Goal: Navigation & Orientation: Understand site structure

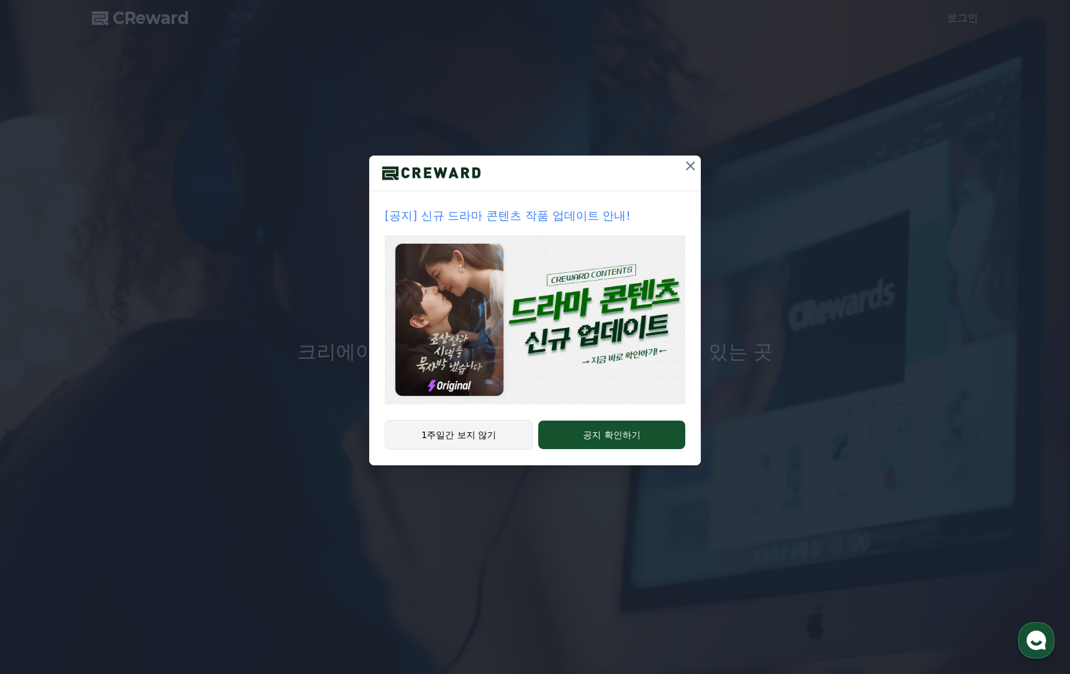
click at [463, 431] on button "1주일간 보지 않기" at bounding box center [459, 435] width 148 height 30
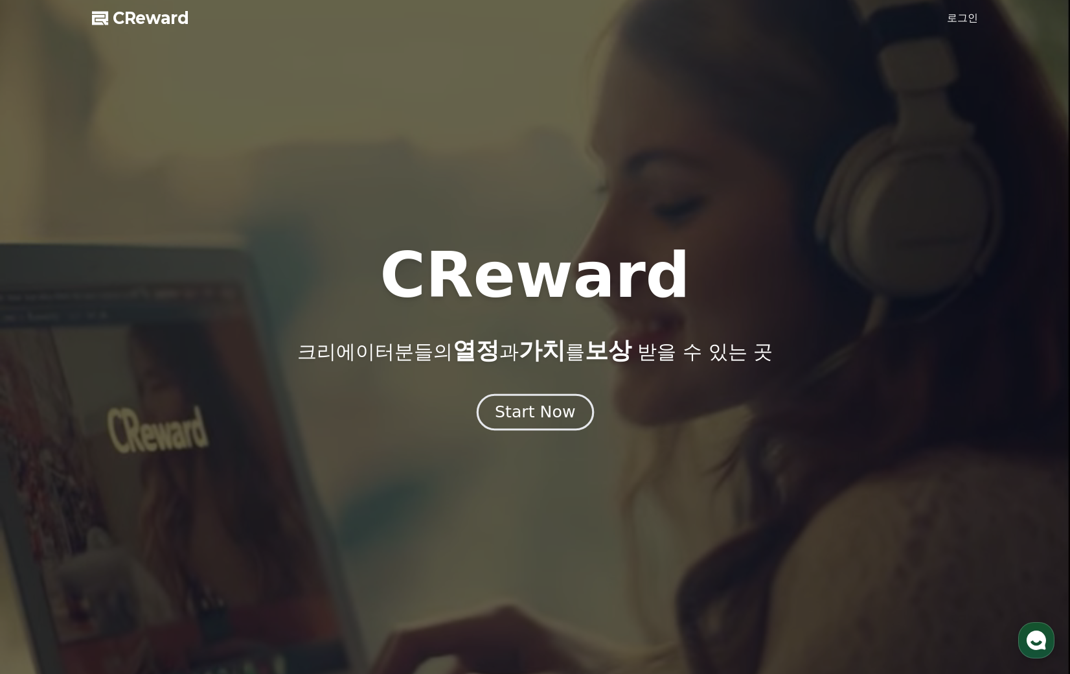
click at [544, 418] on div "Start Now" at bounding box center [535, 412] width 80 height 22
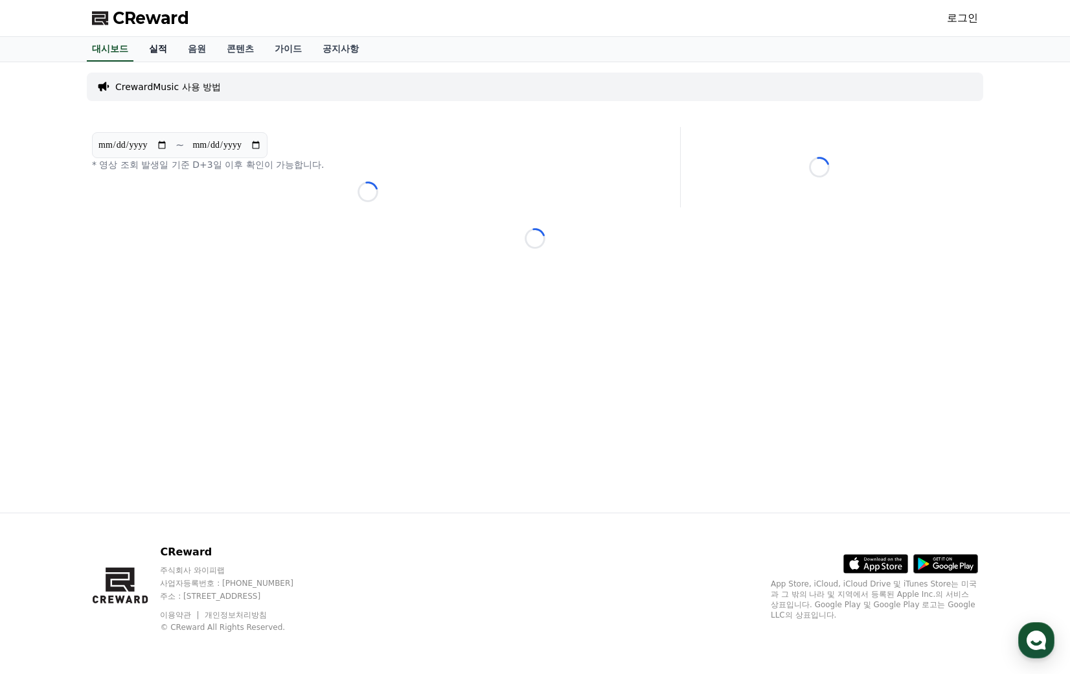
click at [155, 51] on link "실적" at bounding box center [158, 49] width 39 height 25
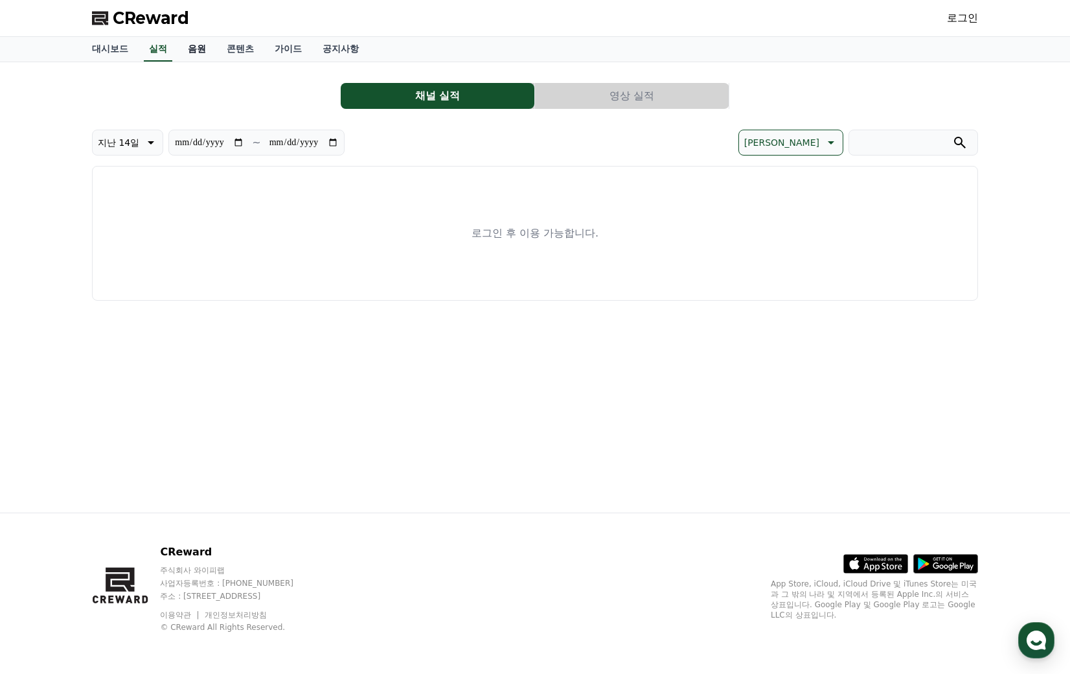
click at [197, 50] on link "음원" at bounding box center [197, 49] width 39 height 25
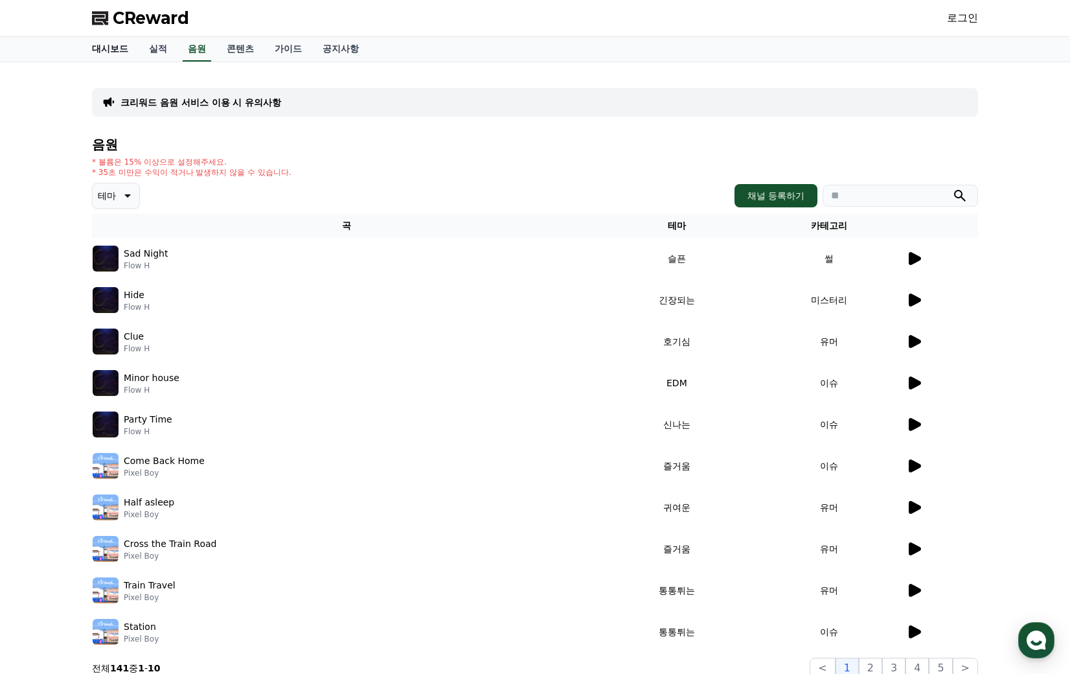
click at [104, 51] on link "대시보드" at bounding box center [110, 49] width 57 height 25
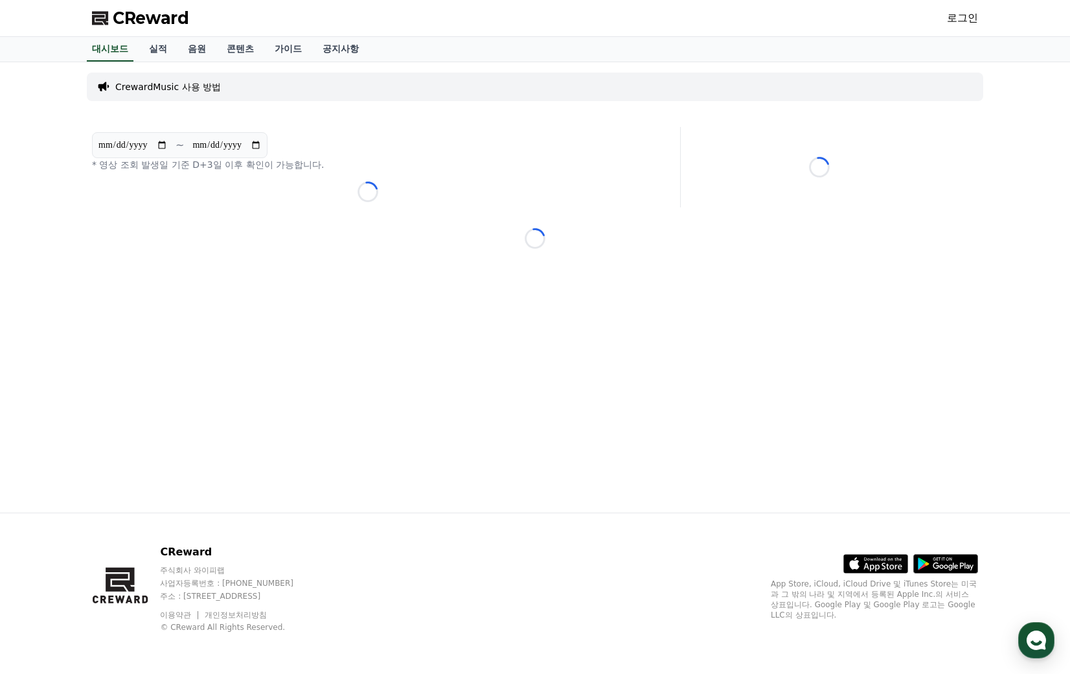
click at [86, 210] on div "**********" at bounding box center [535, 287] width 907 height 450
click at [284, 48] on link "가이드" at bounding box center [288, 49] width 48 height 25
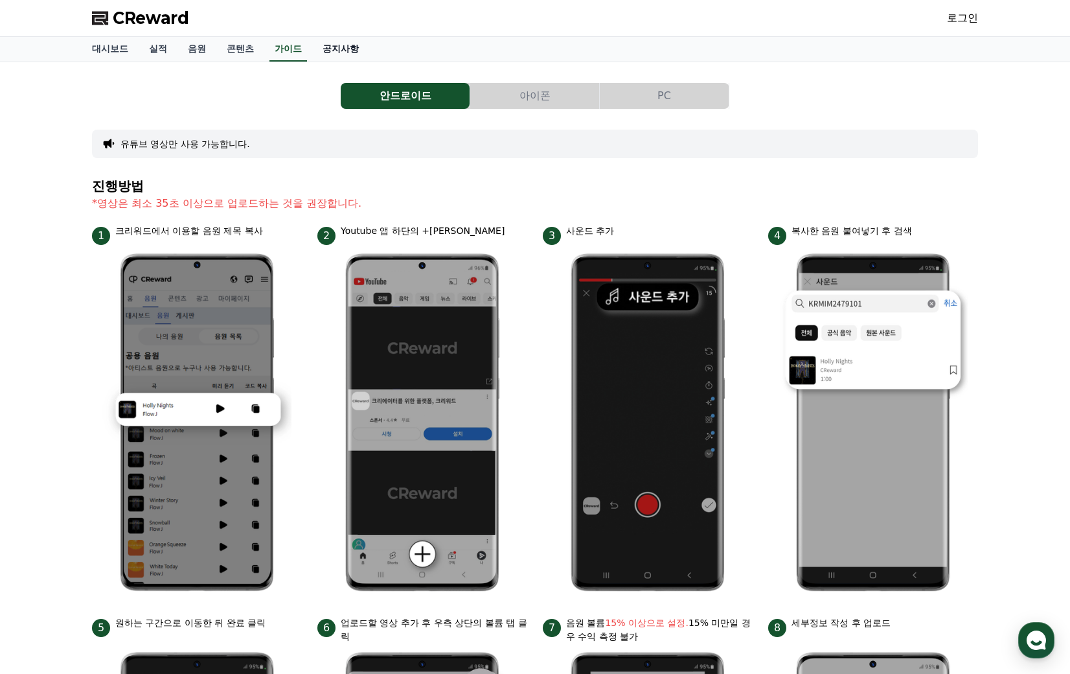
click at [331, 51] on link "공지사항" at bounding box center [340, 49] width 57 height 25
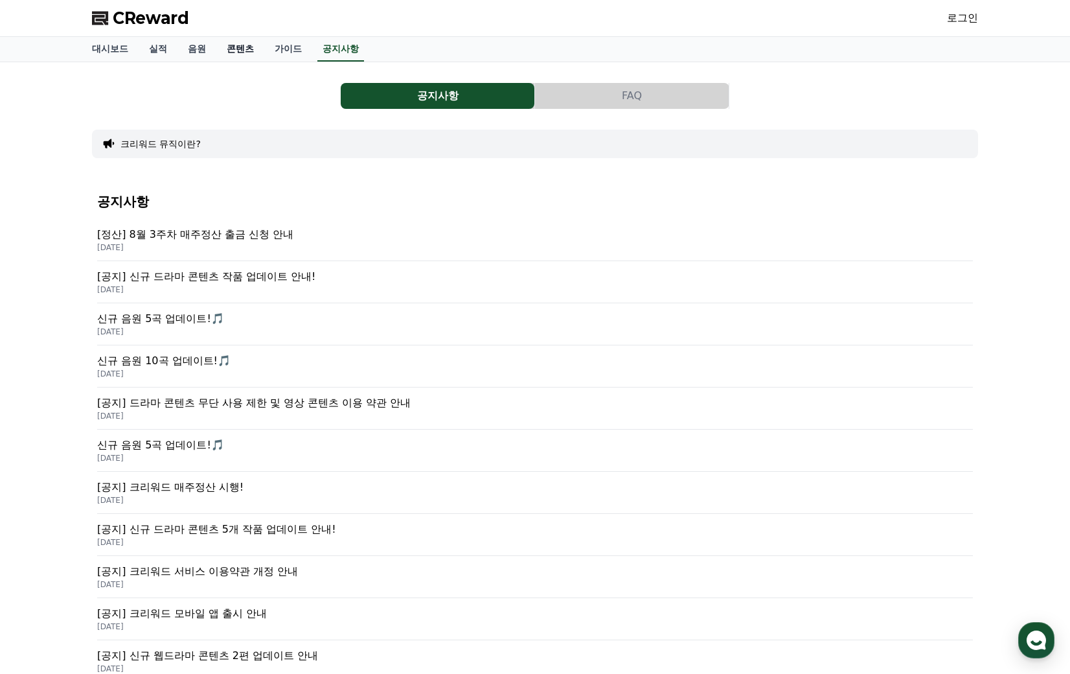
click at [242, 52] on link "콘텐츠" at bounding box center [240, 49] width 48 height 25
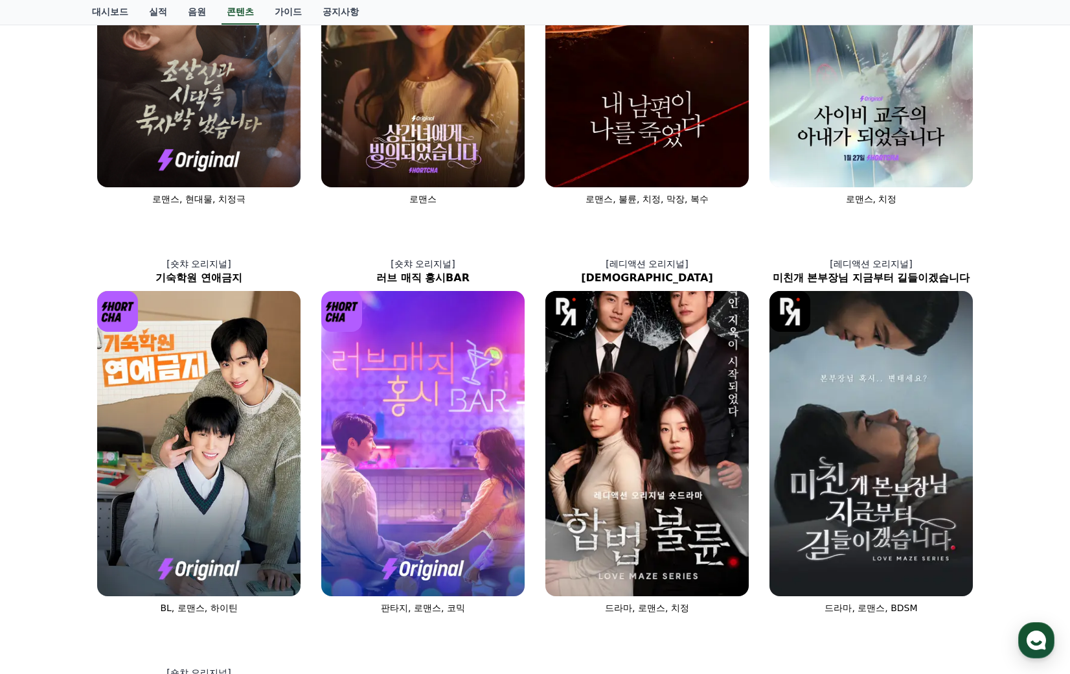
scroll to position [187, 0]
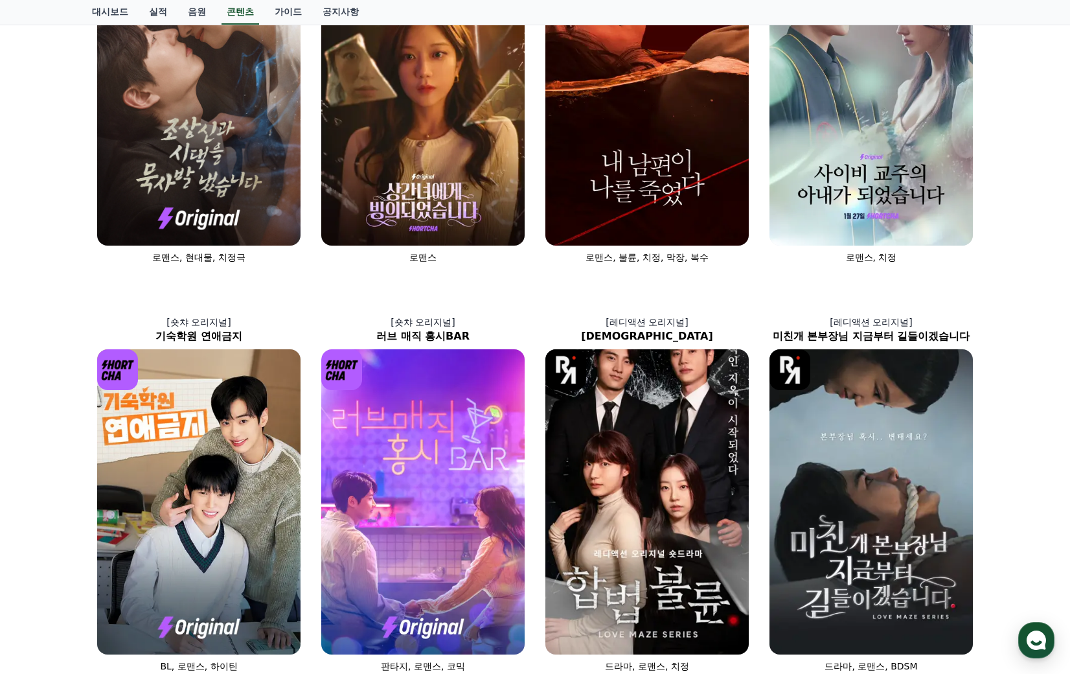
click at [1009, 285] on div "[숏챠] 조상신과 시댁을 묵사발 냈습니다 로맨스, 현대물, 치정극 [숏챠 오리지널] 상간녀에게 빙의되었습니다 로맨스 [숏챠 오리지널] 내 남편…" at bounding box center [535, 486] width 1070 height 1221
